Goal: Task Accomplishment & Management: Manage account settings

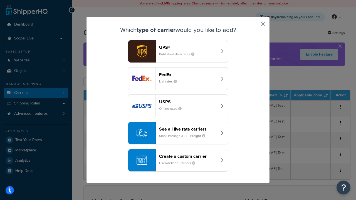
click at [178, 79] on div "FedEx List rates" at bounding box center [188, 78] width 58 height 13
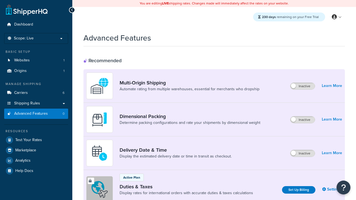
scroll to position [83, 0]
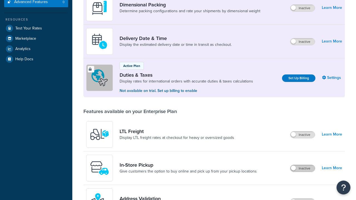
click at [303, 172] on label "Inactive" at bounding box center [302, 168] width 24 height 7
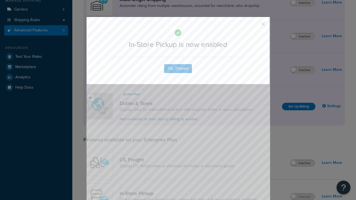
scroll to position [94, 0]
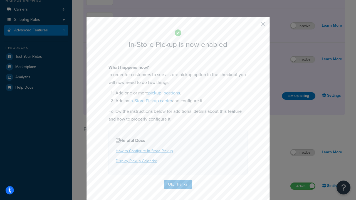
click at [255, 26] on button "button" at bounding box center [254, 25] width 1 height 1
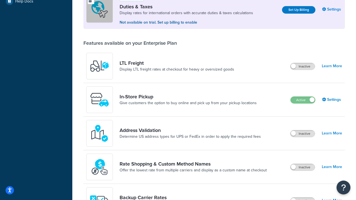
scroll to position [170, 0]
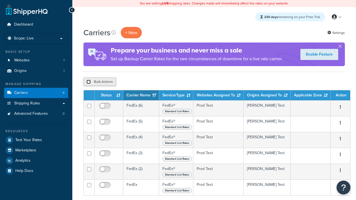
click at [88, 82] on input "checkbox" at bounding box center [89, 82] width 4 height 4
checkbox input "true"
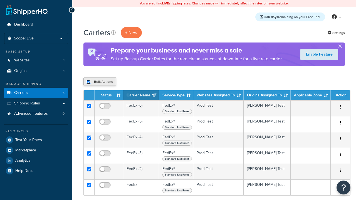
checkbox input "true"
click at [150, 82] on button "Delete" at bounding box center [148, 82] width 19 height 8
